Goal: Task Accomplishment & Management: Manage account settings

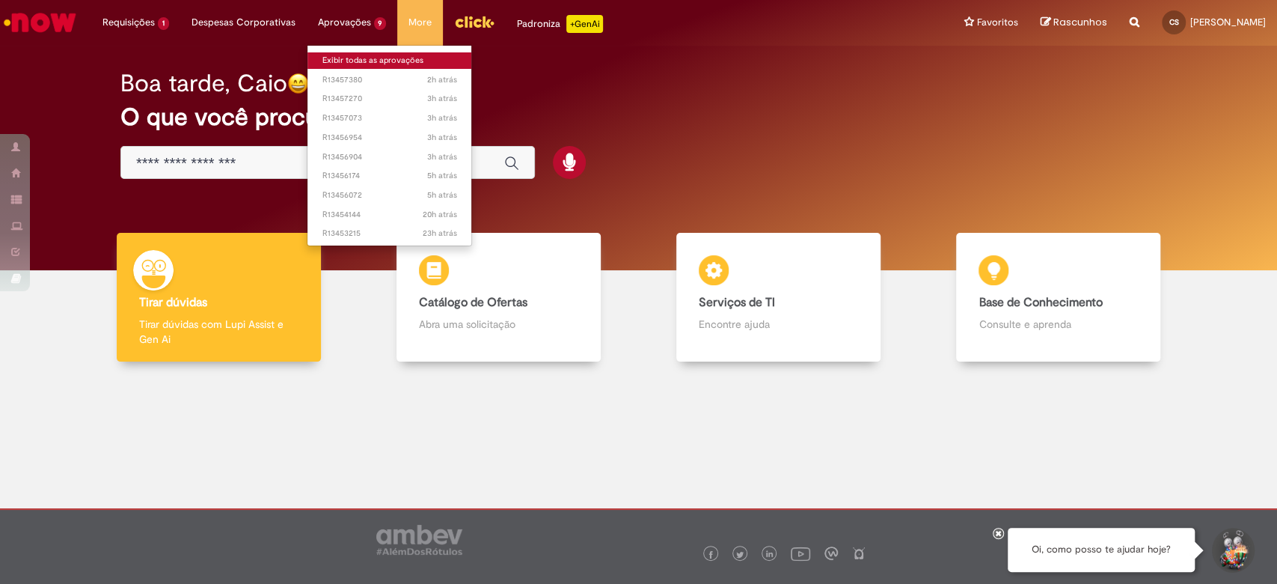
click at [352, 58] on link "Exibir todas as aprovações" at bounding box center [390, 60] width 165 height 16
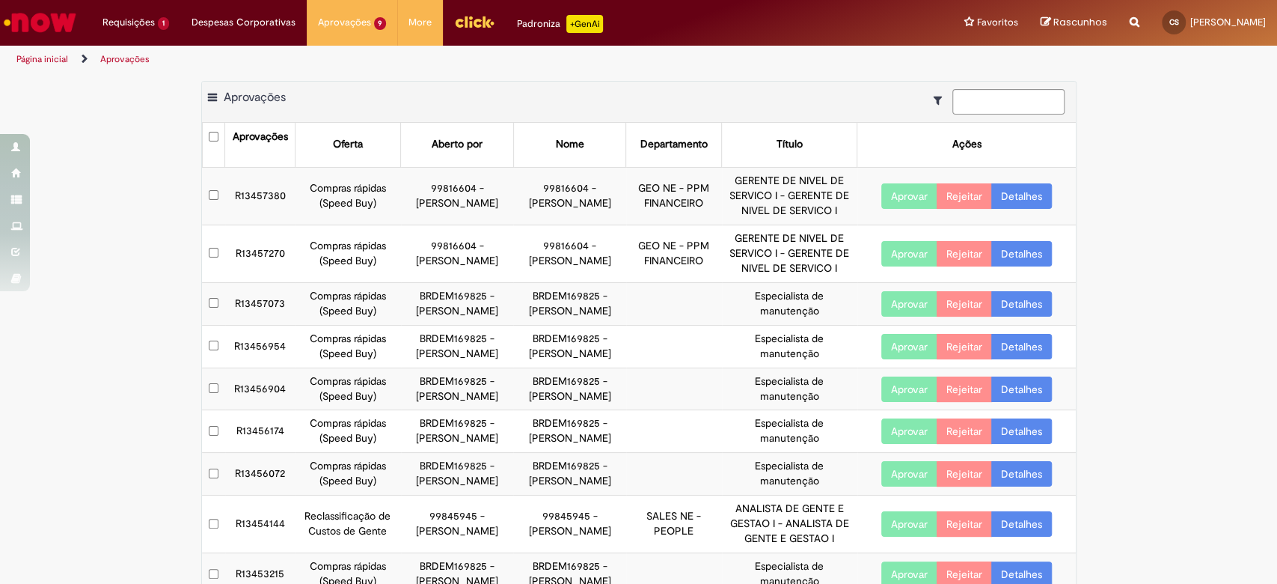
click at [892, 197] on button "Aprovar" at bounding box center [910, 195] width 56 height 25
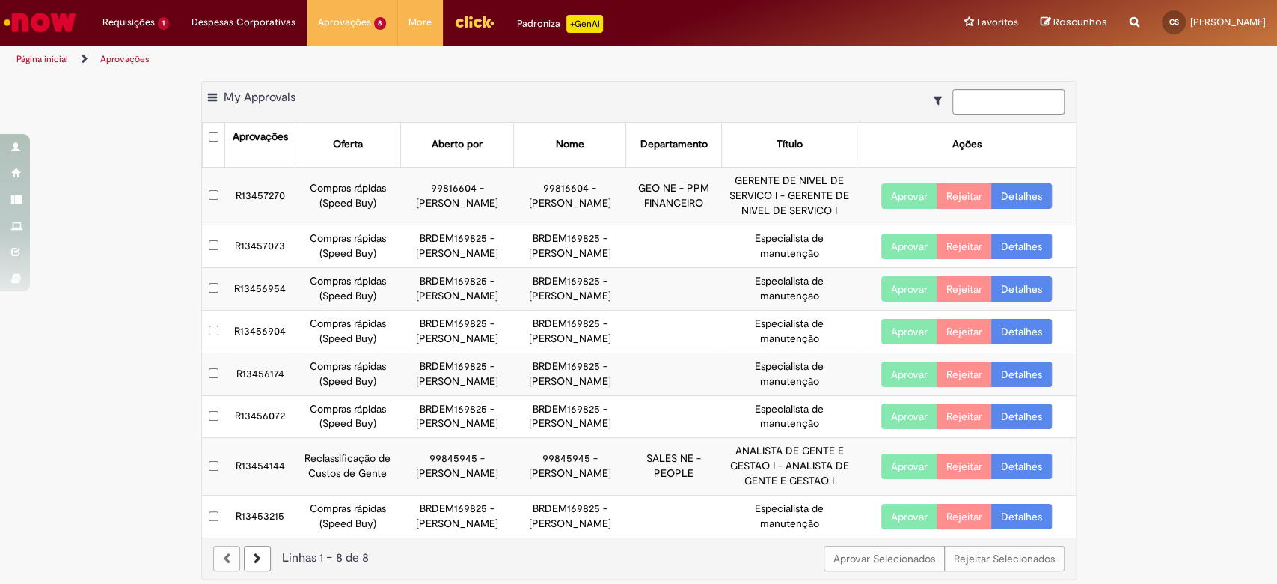
click at [889, 197] on button "Aprovar" at bounding box center [910, 195] width 56 height 25
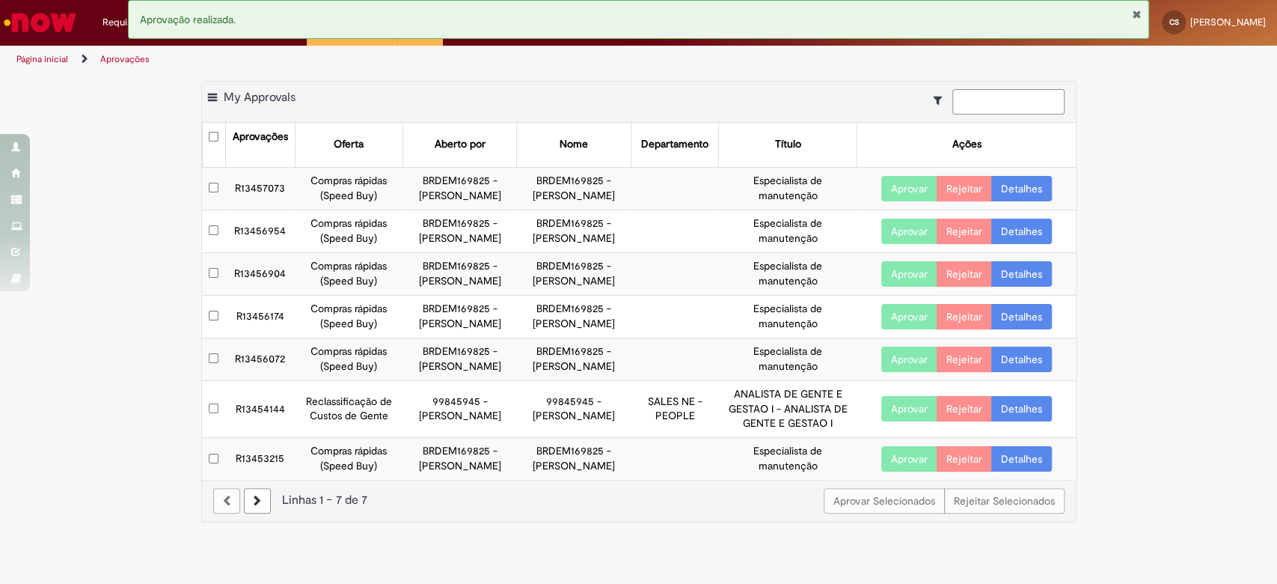
click at [903, 190] on button "Aprovar" at bounding box center [910, 188] width 56 height 25
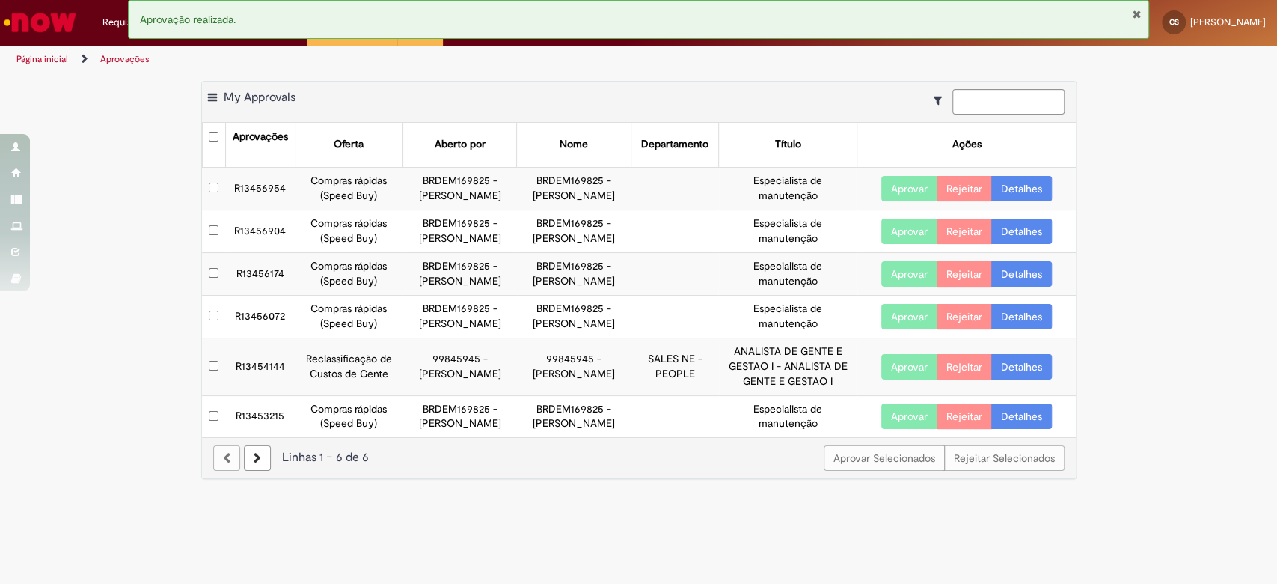
click at [903, 190] on button "Aprovar" at bounding box center [910, 188] width 56 height 25
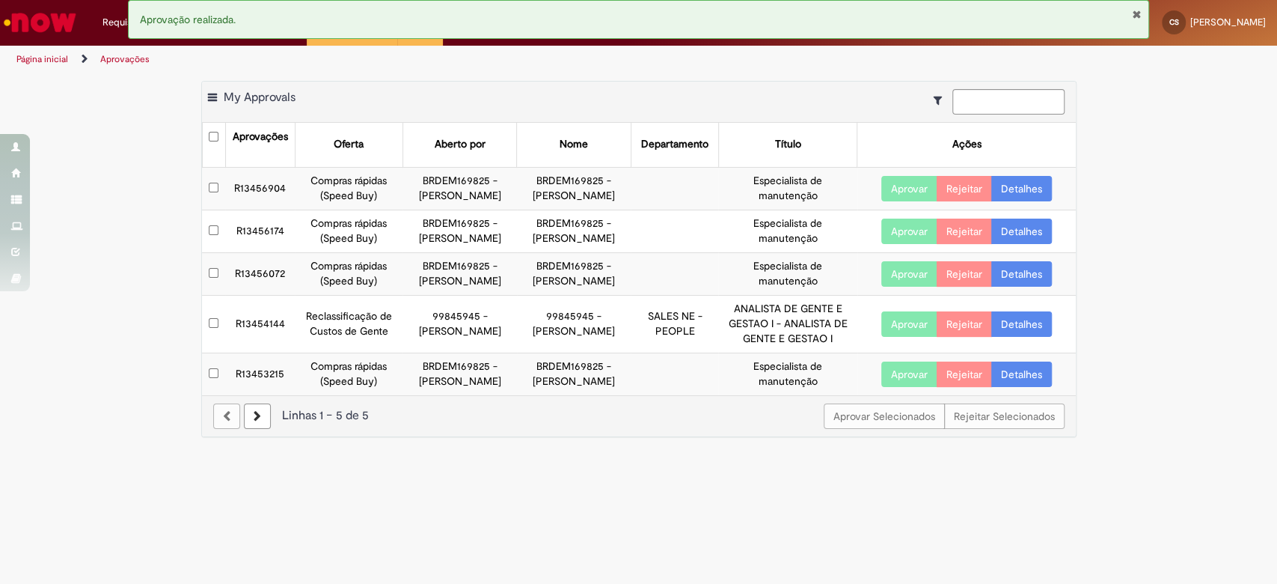
click at [903, 190] on button "Aprovar" at bounding box center [910, 188] width 56 height 25
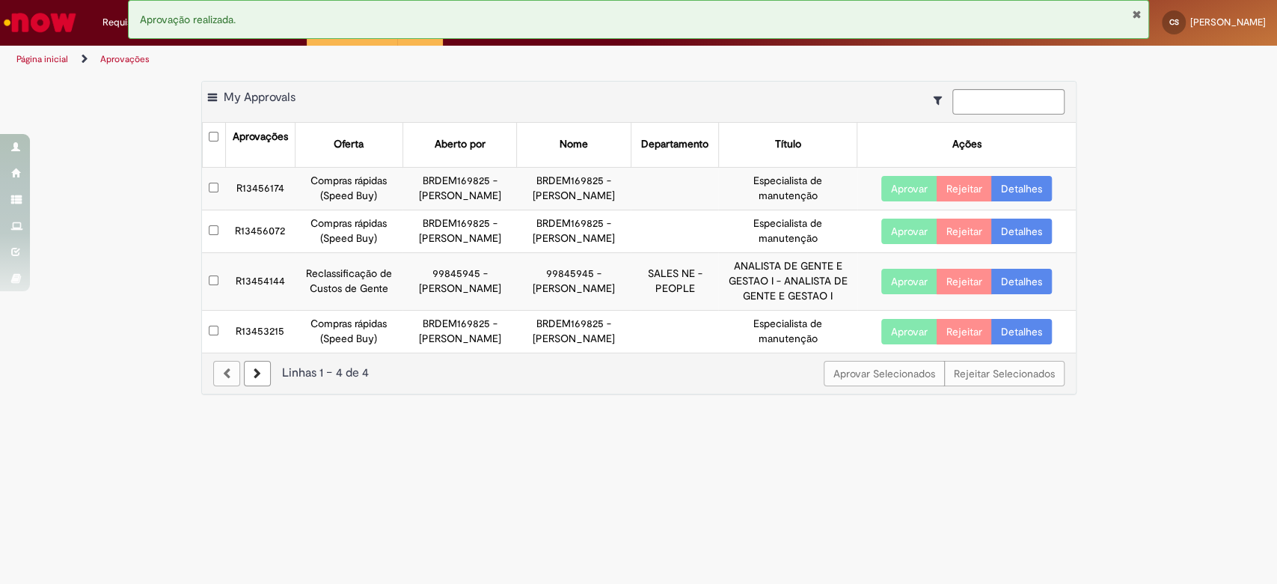
click at [901, 190] on button "Aprovar" at bounding box center [910, 188] width 56 height 25
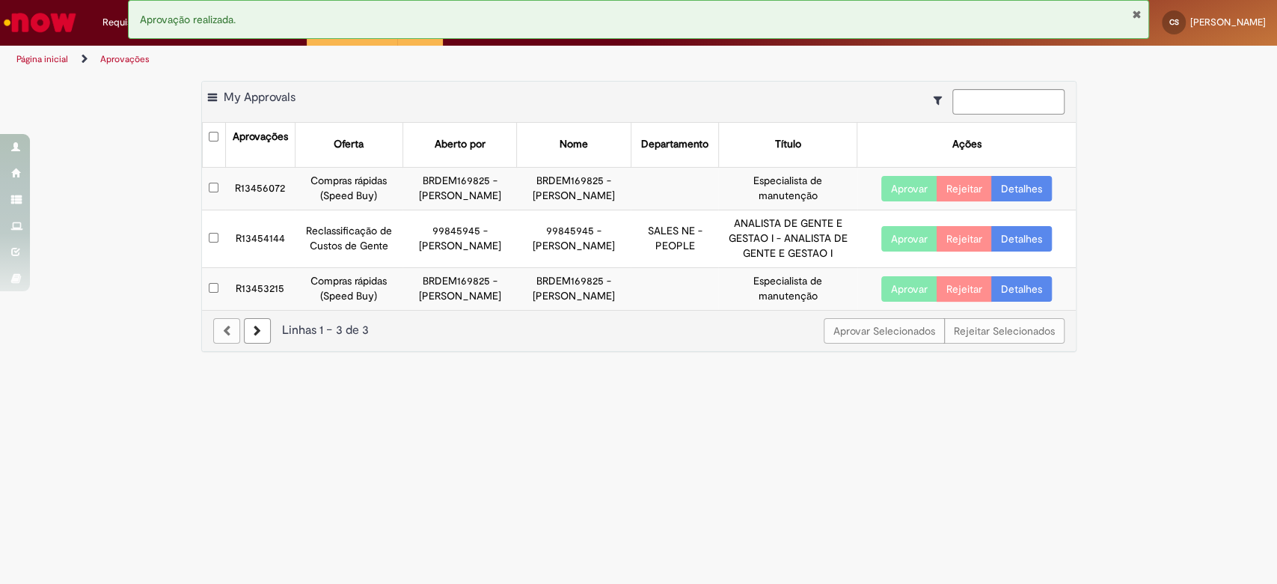
click at [901, 195] on button "Aprovar" at bounding box center [910, 188] width 56 height 25
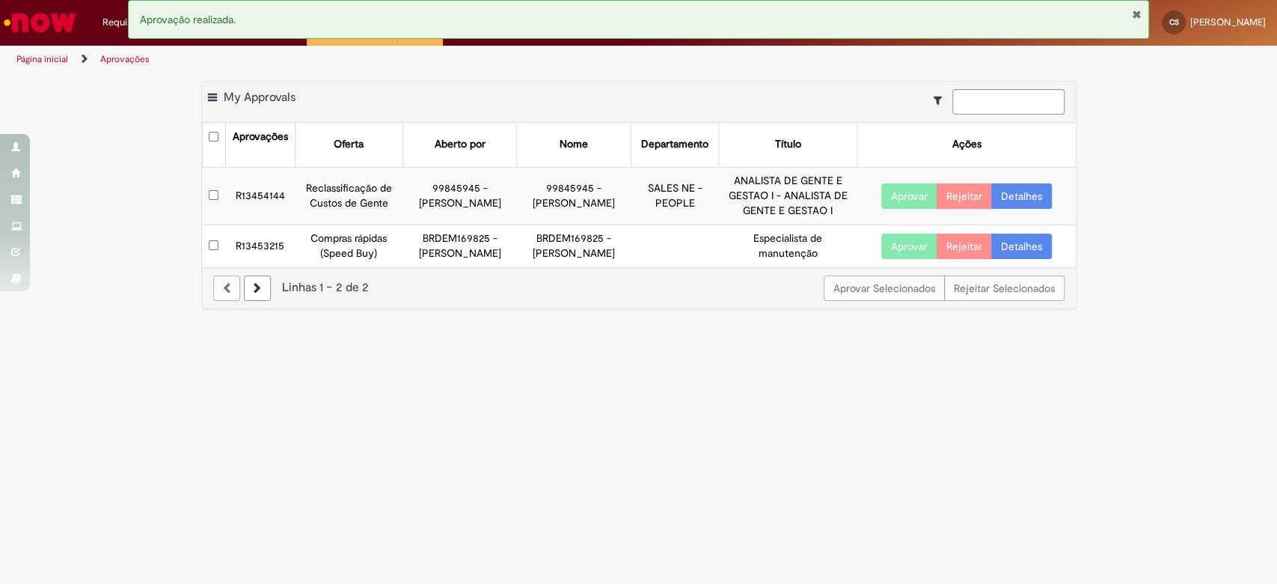
click at [901, 195] on button "Aprovar" at bounding box center [910, 195] width 56 height 25
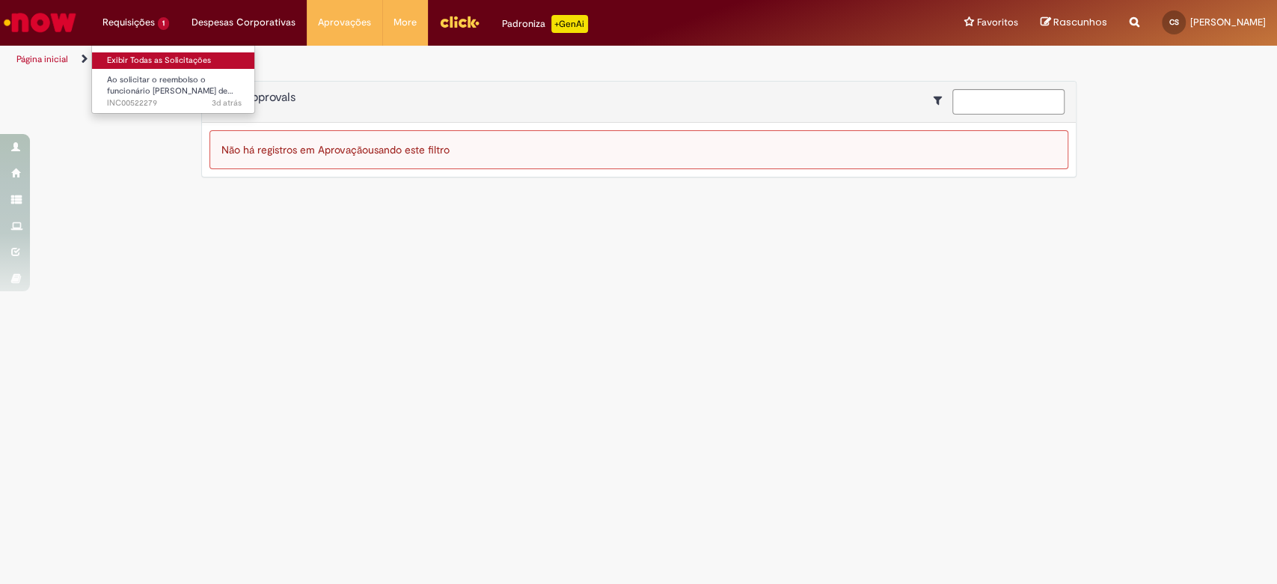
click at [154, 56] on link "Exibir Todas as Solicitações" at bounding box center [174, 60] width 165 height 16
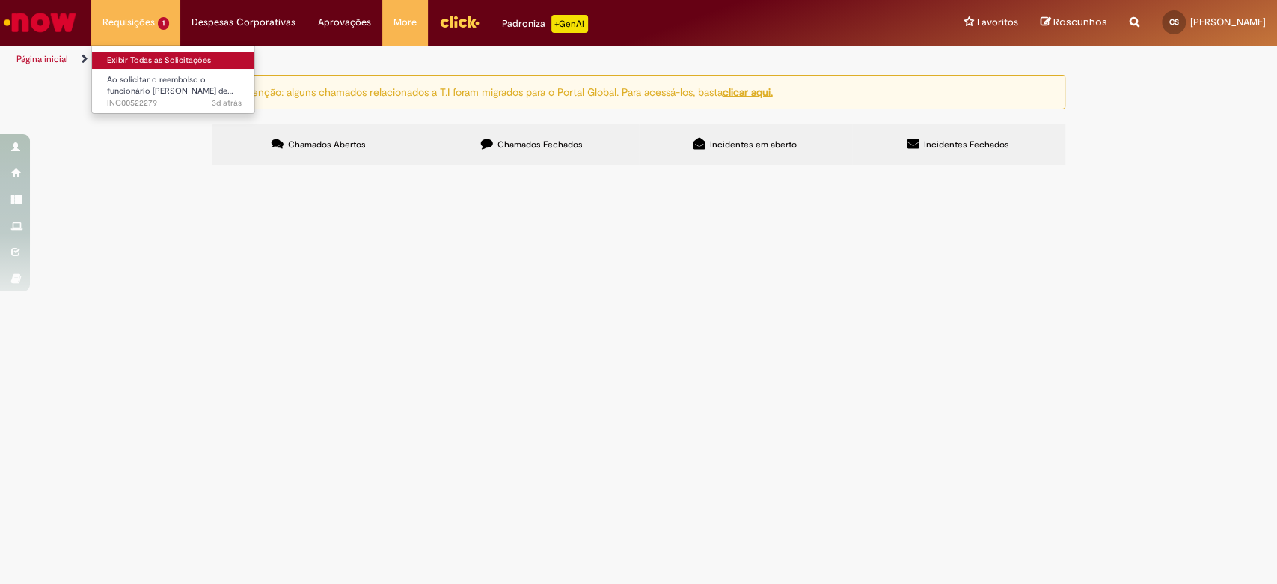
click at [132, 57] on link "Exibir Todas as Solicitações" at bounding box center [174, 60] width 165 height 16
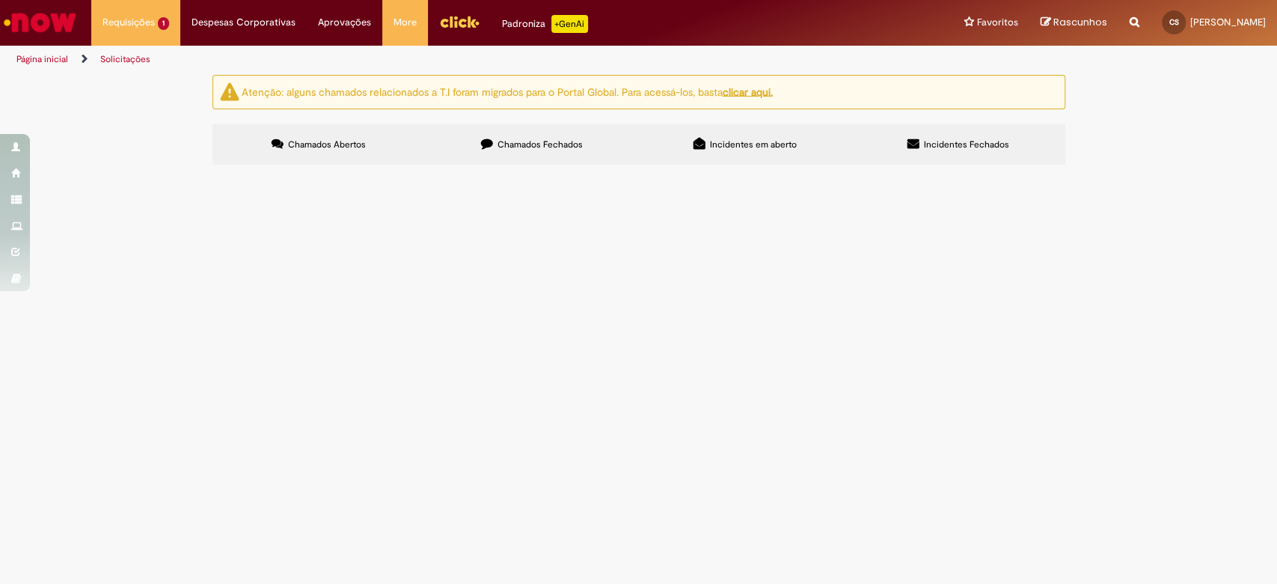
click at [539, 132] on label "Chamados Fechados" at bounding box center [532, 144] width 213 height 40
click at [718, 141] on span "Incidentes em aberto" at bounding box center [753, 144] width 87 height 12
click at [0, 0] on span "Ao solicitar o reembolso o funcionário [PERSON_NAME] de ID:99750997 não recebe,…" at bounding box center [0, 0] width 0 height 0
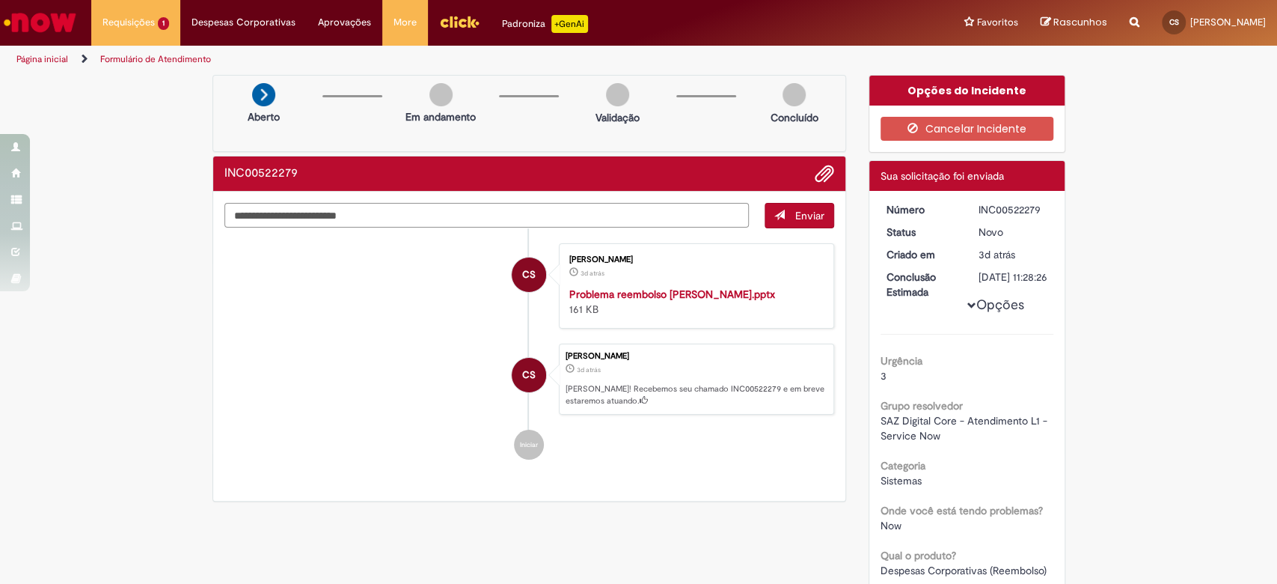
click at [591, 210] on textarea "Digite sua mensagem aqui..." at bounding box center [487, 215] width 525 height 25
type textarea "**********"
click at [765, 210] on button "Enviar" at bounding box center [800, 215] width 70 height 25
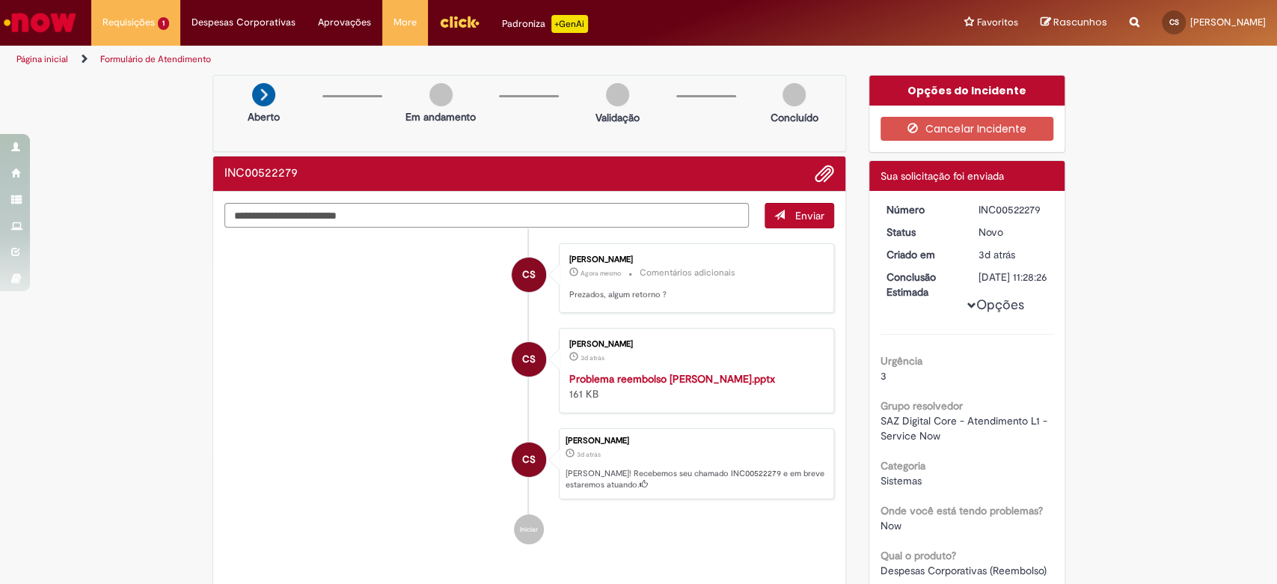
drag, startPoint x: 965, startPoint y: 204, endPoint x: 1042, endPoint y: 210, distance: 78.1
click at [1042, 210] on dd "INC00522279" at bounding box center [1014, 209] width 92 height 15
copy div "INC00522279"
